Goal: Entertainment & Leisure: Consume media (video, audio)

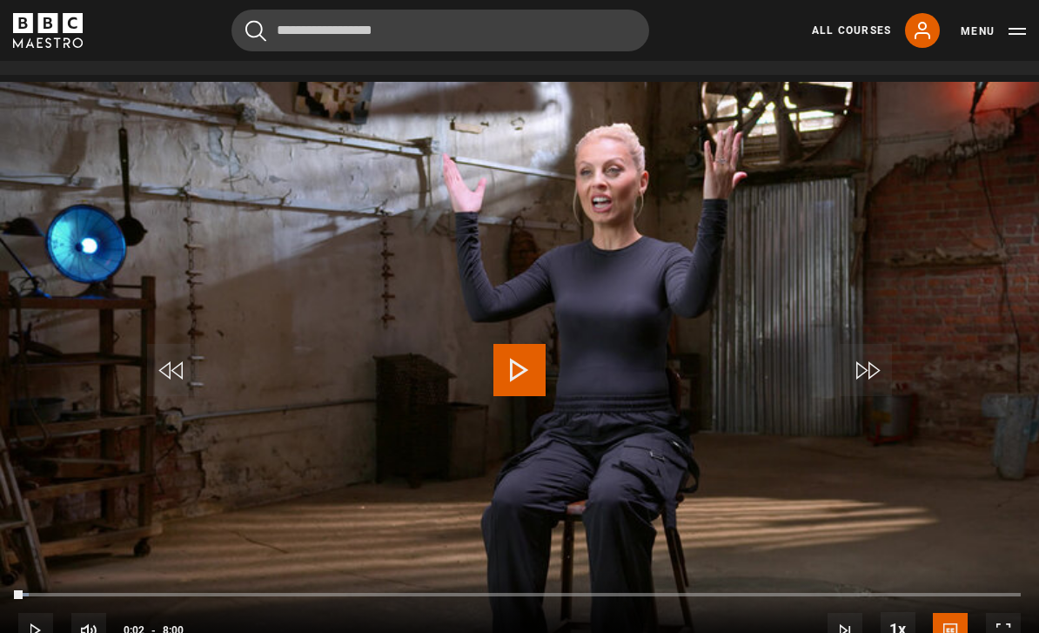
scroll to position [720, 0]
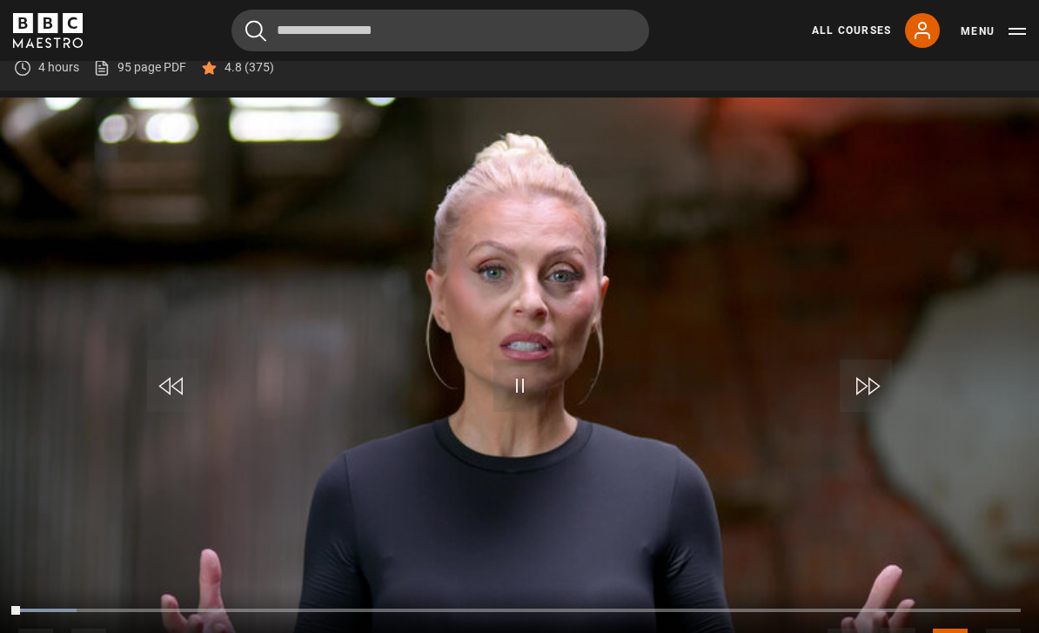
scroll to position [793, 0]
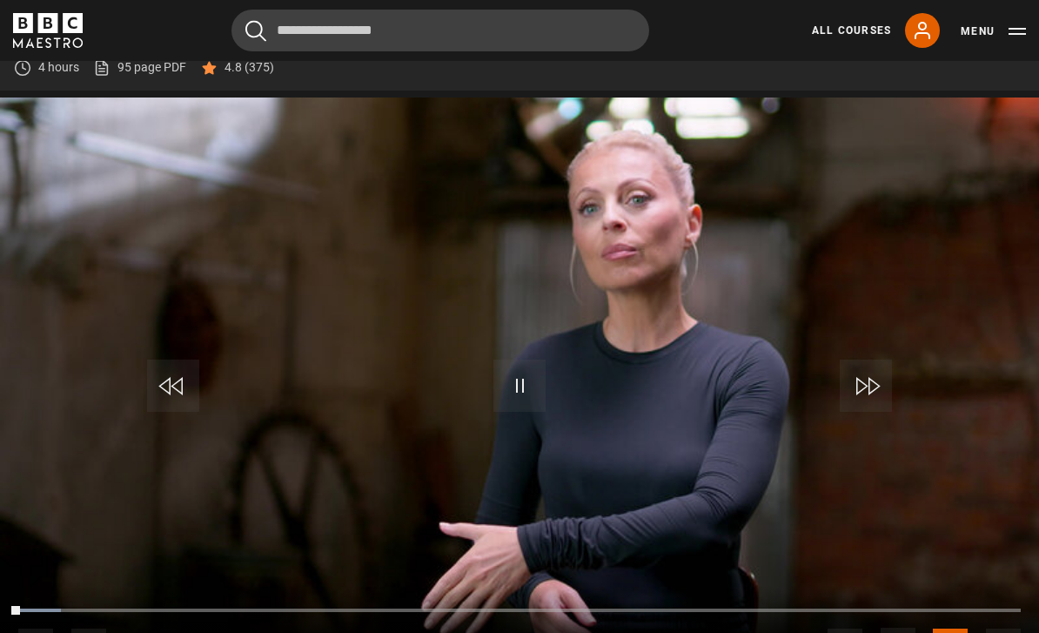
scroll to position [793, 0]
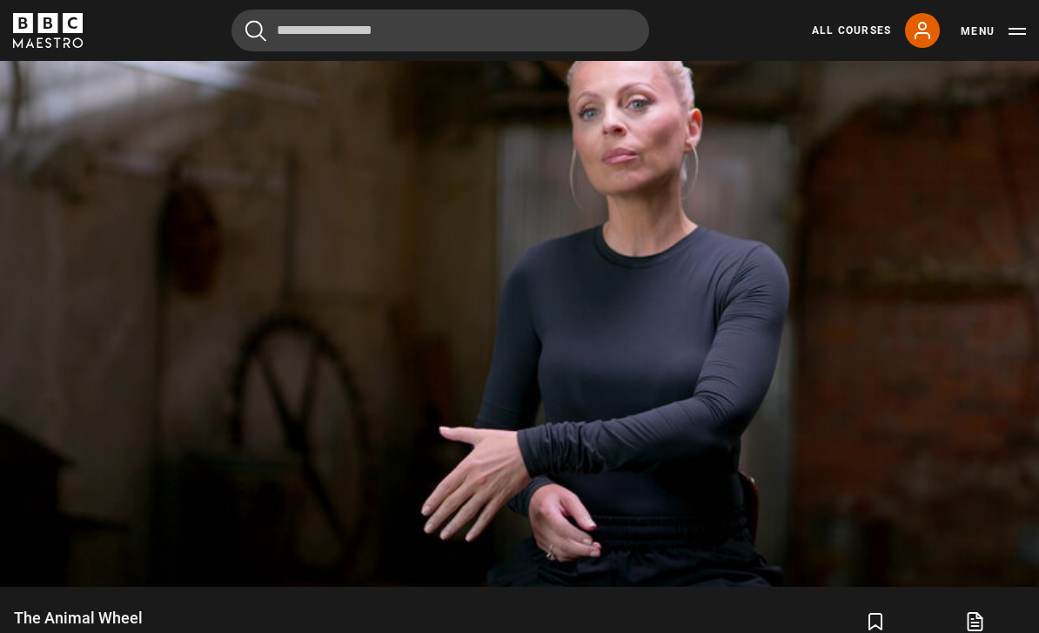
click at [695, 440] on video-js "Video Player is loading. Play Lesson The Animal Wheel 10s Skip Back 10 seconds …" at bounding box center [519, 294] width 1039 height 585
